Goal: Check status: Check status

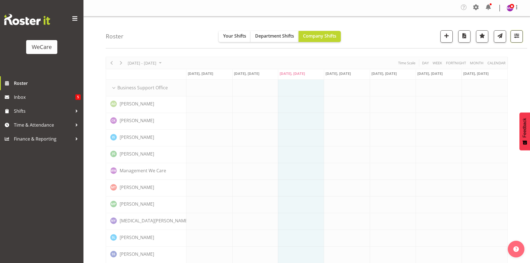
click at [516, 33] on span "button" at bounding box center [516, 35] width 7 height 7
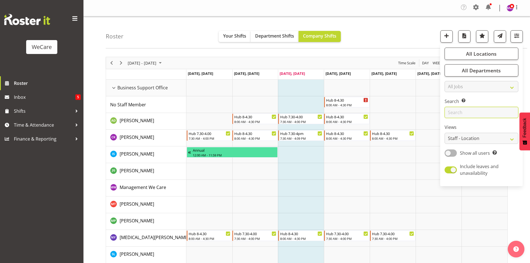
click at [479, 111] on input "text" at bounding box center [482, 112] width 74 height 11
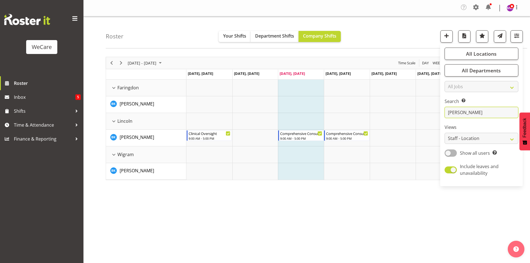
type input "[PERSON_NAME]"
click at [255, 230] on div "[DATE] - [DATE] [DATE] Day Week Fortnight Month calendar Month Agenda Time Scal…" at bounding box center [318, 164] width 424 height 223
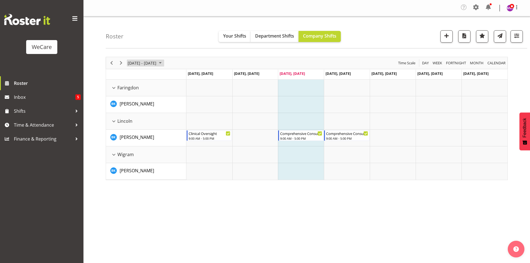
click at [150, 63] on span "[DATE] - [DATE]" at bounding box center [142, 63] width 30 height 7
click at [134, 105] on span "8" at bounding box center [133, 105] width 8 height 8
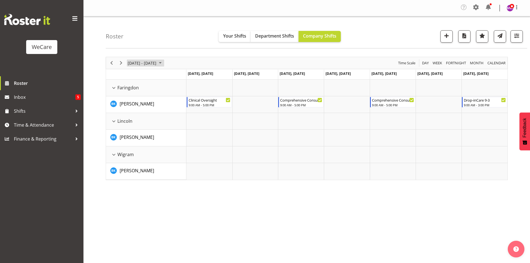
click at [155, 62] on span "[DATE] - [DATE]" at bounding box center [142, 63] width 30 height 7
click at [135, 116] on span "15" at bounding box center [133, 115] width 8 height 8
click at [160, 59] on div "[DATE] - [DATE]" at bounding box center [145, 63] width 39 height 12
click at [132, 124] on span "22" at bounding box center [133, 124] width 8 height 8
